Goal: Use online tool/utility: Utilize a website feature to perform a specific function

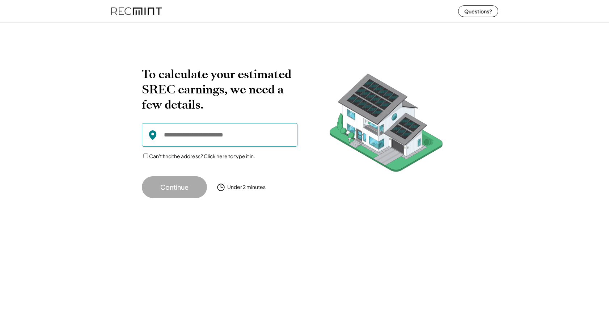
click at [198, 136] on input "input" at bounding box center [220, 135] width 156 height 24
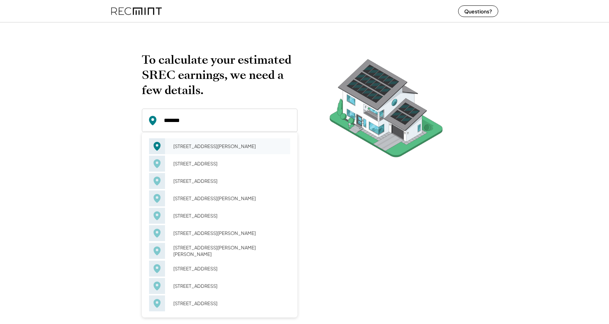
click at [186, 148] on div "5406 Duncan St Pittsburgh, PA 15201" at bounding box center [230, 146] width 122 height 10
type input "**********"
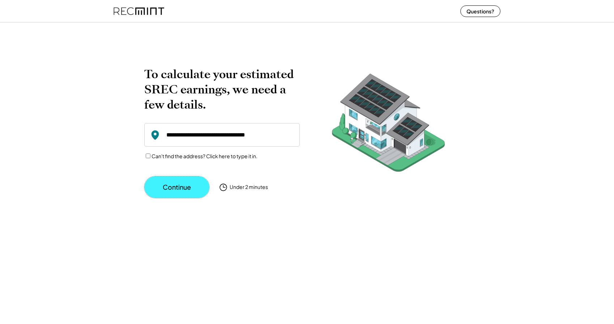
click at [178, 186] on button "Continue" at bounding box center [176, 187] width 65 height 22
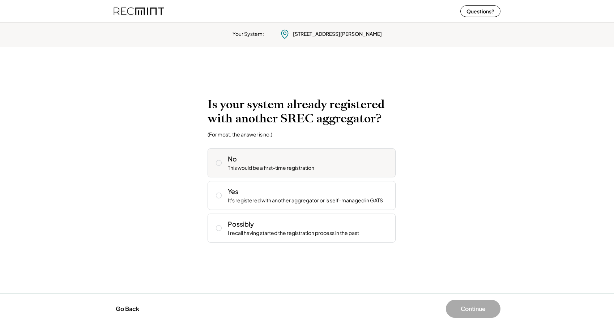
click at [218, 164] on icon at bounding box center [218, 162] width 7 height 7
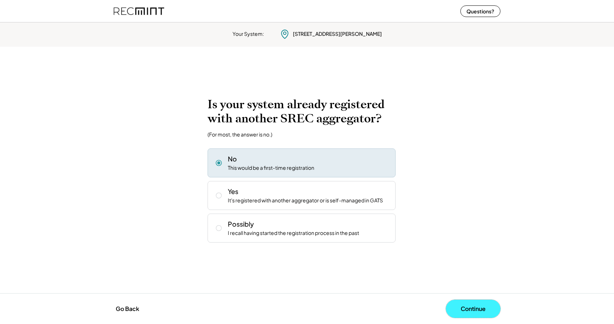
click at [474, 309] on button "Continue" at bounding box center [473, 308] width 55 height 18
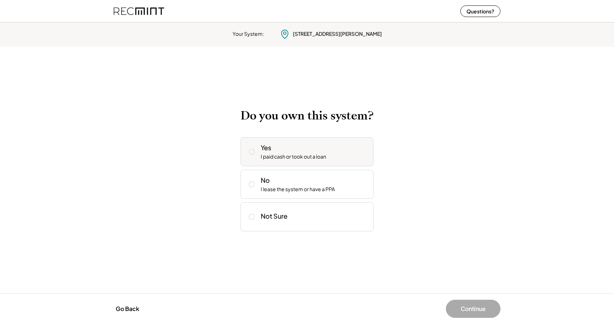
click at [252, 151] on icon at bounding box center [251, 151] width 7 height 7
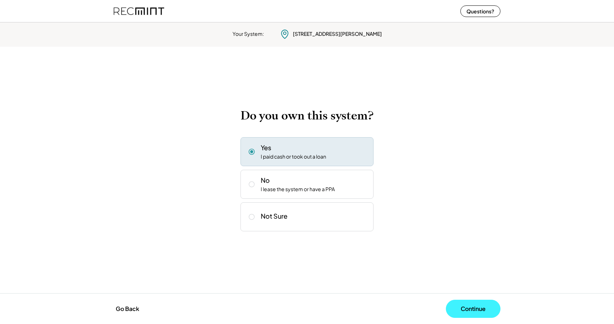
click at [465, 308] on button "Continue" at bounding box center [473, 308] width 55 height 18
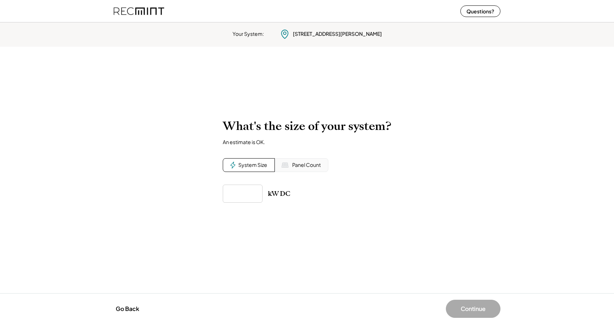
click at [257, 165] on div "System Size" at bounding box center [252, 164] width 29 height 7
click at [295, 164] on div "Panel Count" at bounding box center [306, 164] width 29 height 7
click at [240, 163] on div "System Size" at bounding box center [252, 164] width 29 height 7
click at [233, 194] on input "input" at bounding box center [243, 193] width 40 height 18
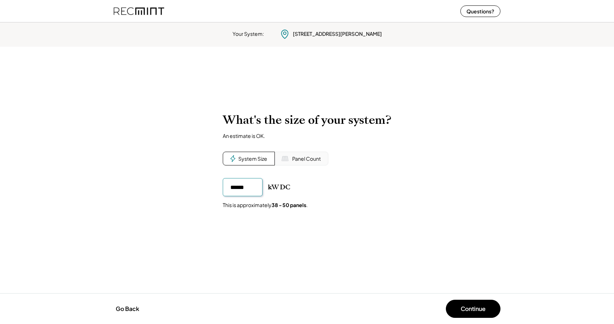
type input "******"
click at [369, 184] on div "kW DC" at bounding box center [307, 187] width 169 height 18
drag, startPoint x: 470, startPoint y: 304, endPoint x: 470, endPoint y: 299, distance: 5.8
click at [470, 305] on button "Continue" at bounding box center [473, 308] width 55 height 18
